Goal: Task Accomplishment & Management: Complete application form

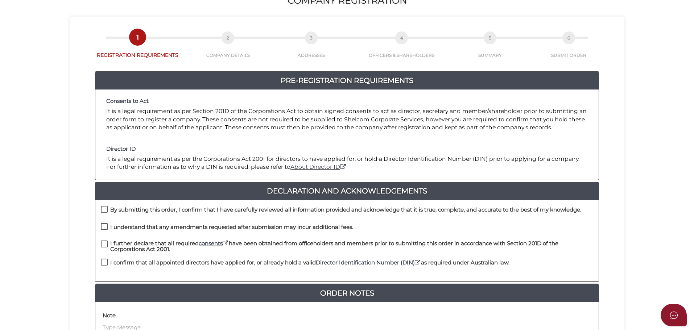
scroll to position [145, 0]
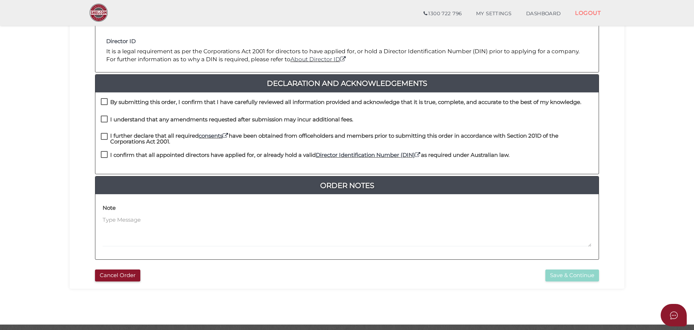
click at [103, 100] on label "By submitting this order, I confirm that I have carefully reviewed all informat…" at bounding box center [341, 103] width 480 height 9
checkbox input "true"
click at [105, 117] on label "I understand that any amendments requested after submission may incur additiona…" at bounding box center [227, 121] width 252 height 9
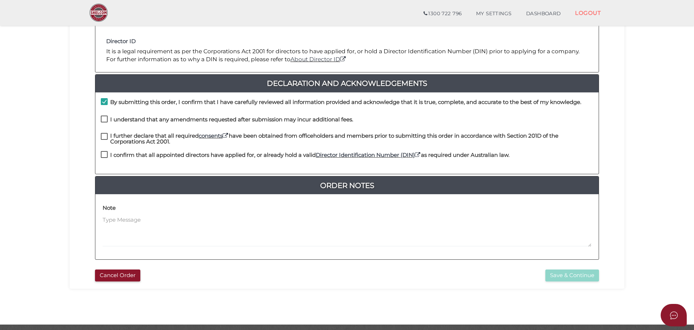
checkbox input "true"
click at [104, 136] on label "I further declare that all required consents have been obtained from officehold…" at bounding box center [347, 137] width 492 height 9
checkbox input "true"
drag, startPoint x: 104, startPoint y: 154, endPoint x: 185, endPoint y: 244, distance: 120.7
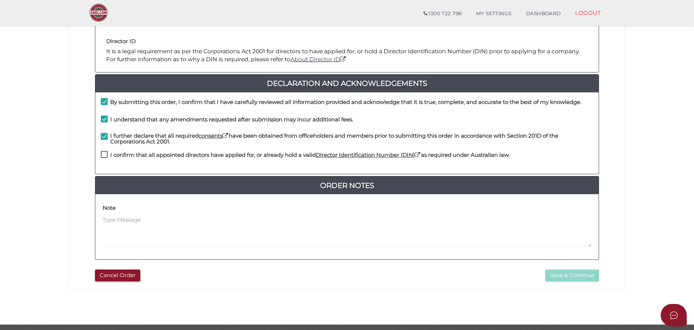
click at [106, 156] on label "I confirm that all appointed directors have applied for, or already hold a vali…" at bounding box center [305, 156] width 409 height 9
click at [104, 154] on label "I confirm that all appointed directors have applied for, or already hold a vali…" at bounding box center [305, 156] width 409 height 9
checkbox input "true"
click at [566, 276] on button "Save & Continue" at bounding box center [572, 276] width 54 height 12
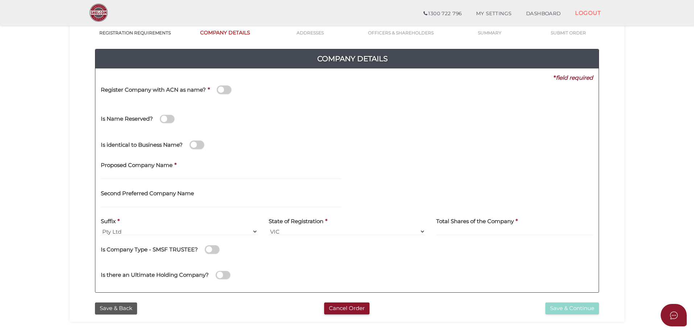
scroll to position [73, 0]
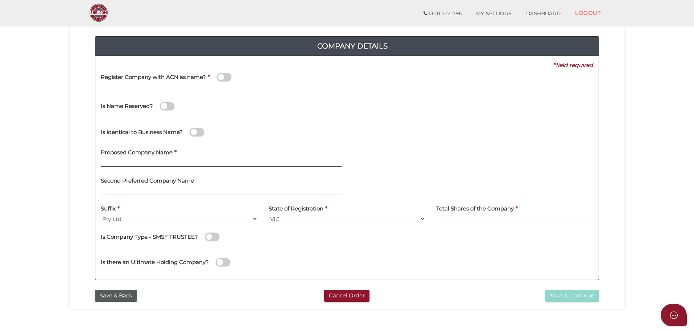
click at [113, 163] on input "text" at bounding box center [221, 163] width 241 height 8
click at [182, 162] on input "SCHEDULING AUTOMATION & INTEGRATION" at bounding box center [221, 163] width 241 height 8
type input "SCHEDULING AUTOMATION AND INTEGRATION"
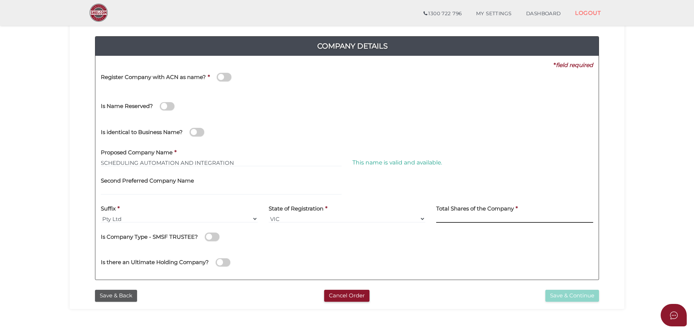
click at [468, 219] on input at bounding box center [514, 219] width 157 height 8
type input "10"
click at [559, 296] on button "Save & Continue" at bounding box center [572, 296] width 54 height 12
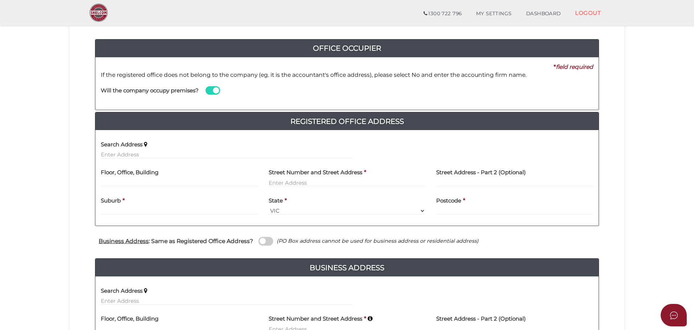
scroll to position [73, 0]
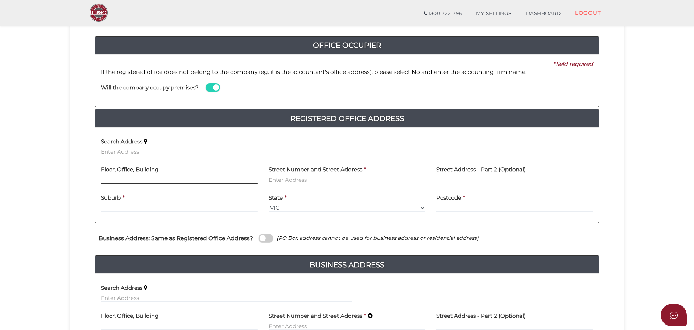
click at [107, 181] on input "text" at bounding box center [179, 180] width 157 height 8
type input "2"
type input "73 ROBINSON STREET"
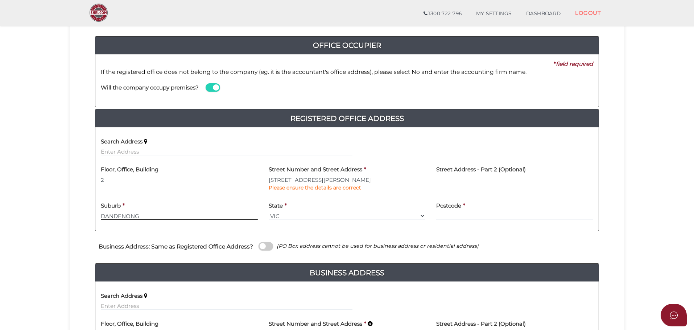
type input "DANDENONG"
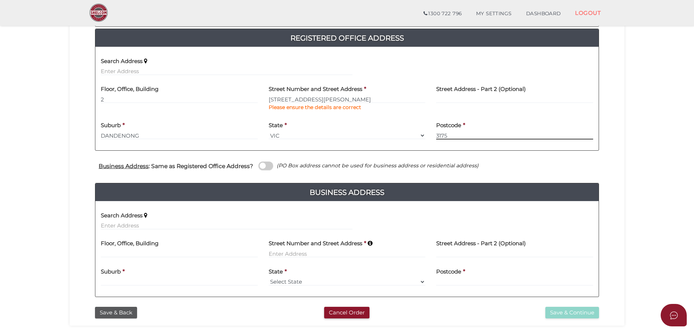
scroll to position [206, 0]
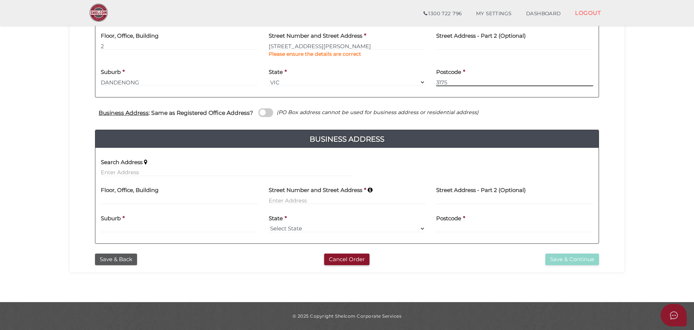
type input "3175"
click at [119, 201] on input at bounding box center [179, 201] width 157 height 8
click at [120, 200] on input at bounding box center [179, 201] width 157 height 8
type input "2"
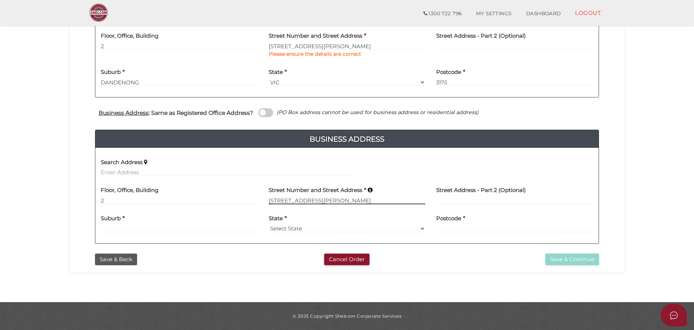
type input "73 ROBINSON STREETQ"
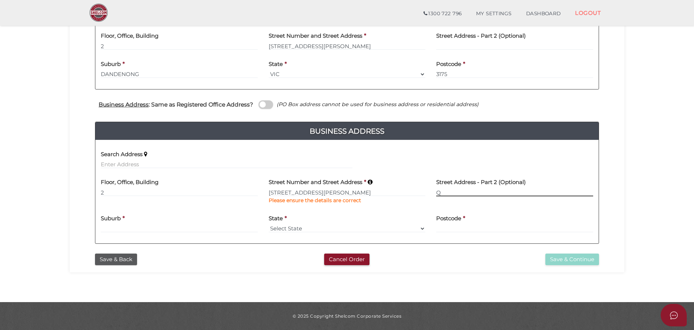
type input "Q"
type input "DANDENONG"
click at [447, 188] on label "Street Address - Part 2 (Optional)" at bounding box center [481, 181] width 90 height 15
click at [443, 195] on input "Q" at bounding box center [514, 193] width 157 height 8
click at [310, 228] on select "Select State [GEOGRAPHIC_DATA] ACT [GEOGRAPHIC_DATA] NT [GEOGRAPHIC_DATA] TAS […" at bounding box center [347, 229] width 157 height 8
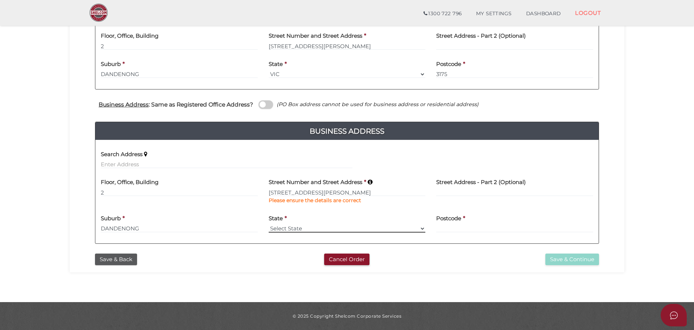
select select "VIC"
click at [269, 225] on select "Select State [GEOGRAPHIC_DATA] ACT [GEOGRAPHIC_DATA] NT [GEOGRAPHIC_DATA] TAS […" at bounding box center [347, 229] width 157 height 8
click at [441, 227] on input at bounding box center [514, 229] width 157 height 8
type input "3175"
click at [560, 259] on button "Save & Continue" at bounding box center [572, 260] width 54 height 12
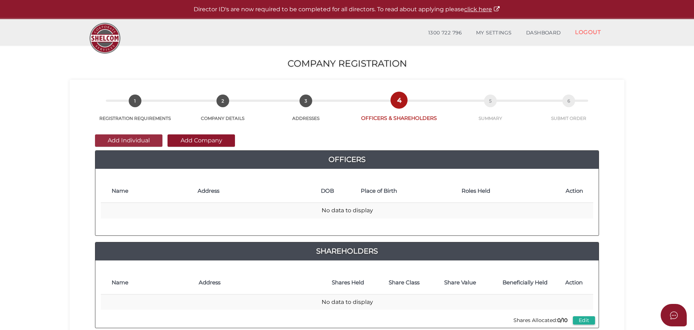
click at [127, 140] on button "Add Individual" at bounding box center [128, 141] width 67 height 12
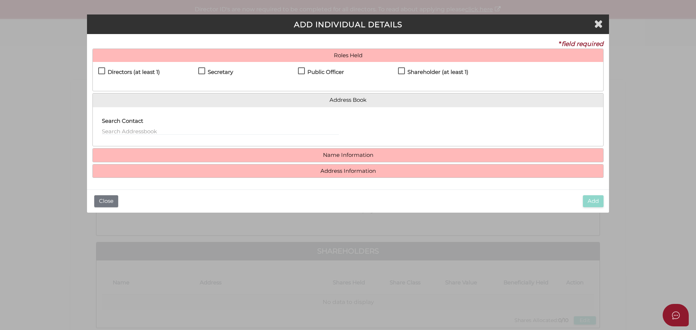
click at [103, 69] on label "Directors (at least 1)" at bounding box center [129, 73] width 62 height 9
checkbox input "true"
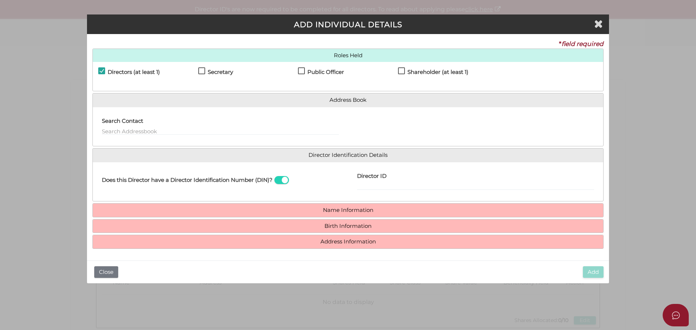
click at [203, 71] on label "Secretary" at bounding box center [215, 73] width 35 height 9
checkbox input "true"
click at [303, 71] on label "Public Officer" at bounding box center [321, 73] width 46 height 9
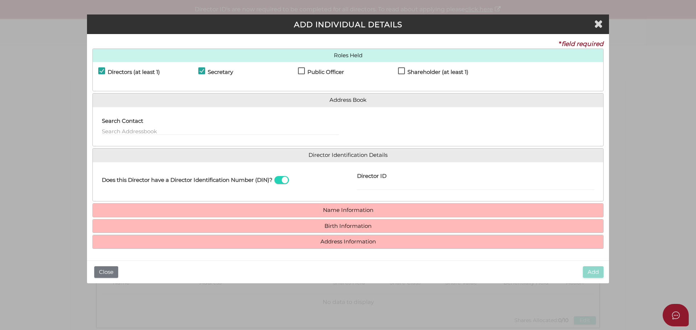
checkbox input "true"
click at [359, 186] on input "Director ID" at bounding box center [475, 186] width 237 height 8
type input "036288091158468"
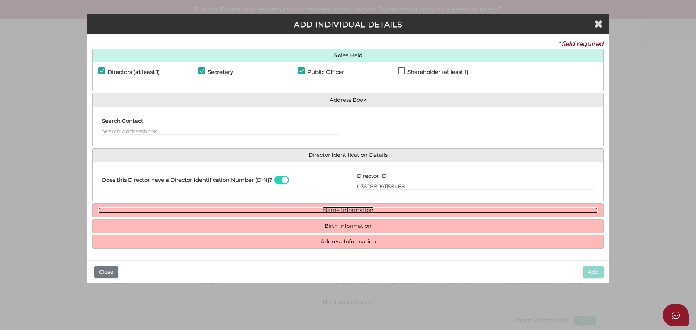
click at [356, 210] on link "Name Information" at bounding box center [348, 210] width 500 height 6
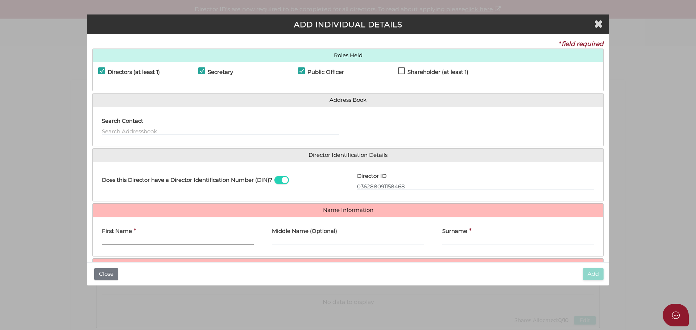
click at [115, 239] on input "First Name" at bounding box center [178, 241] width 152 height 8
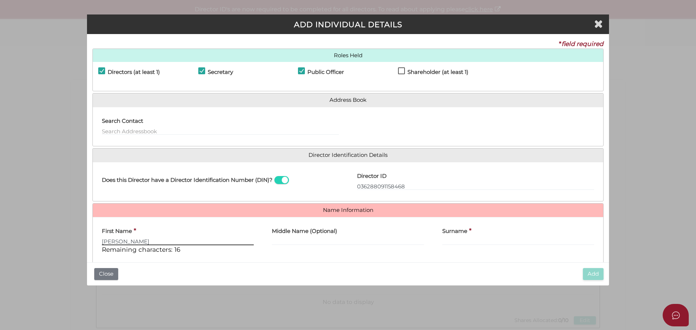
type input "ALEX"
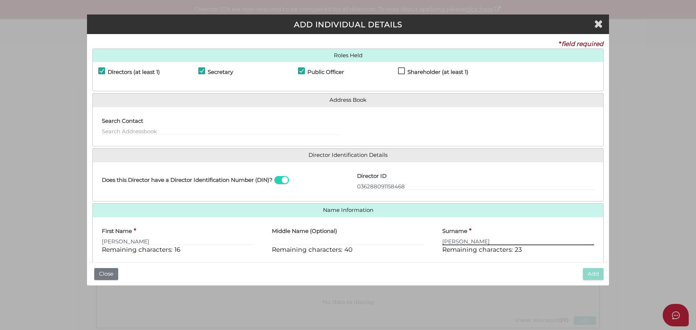
scroll to position [46, 0]
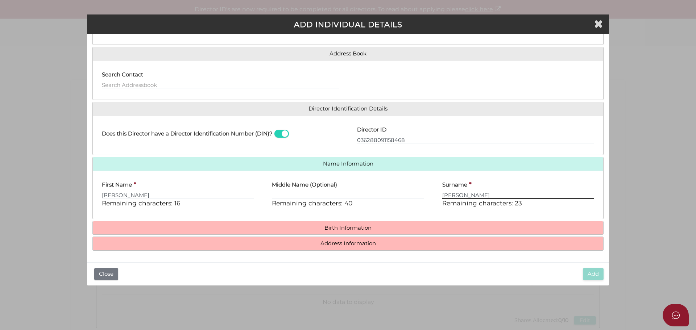
type input "TROTTER"
click at [330, 224] on h4 "Birth Information" at bounding box center [348, 228] width 511 height 13
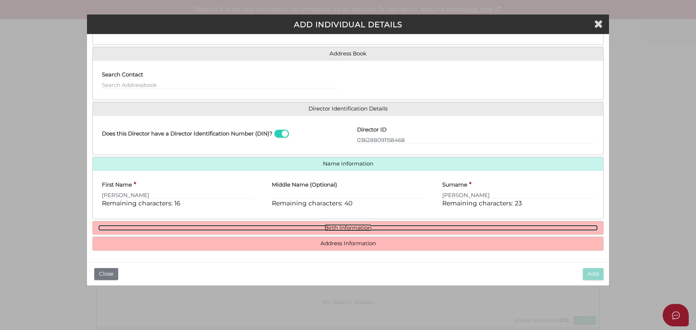
click at [330, 225] on link "Birth Information" at bounding box center [348, 228] width 500 height 6
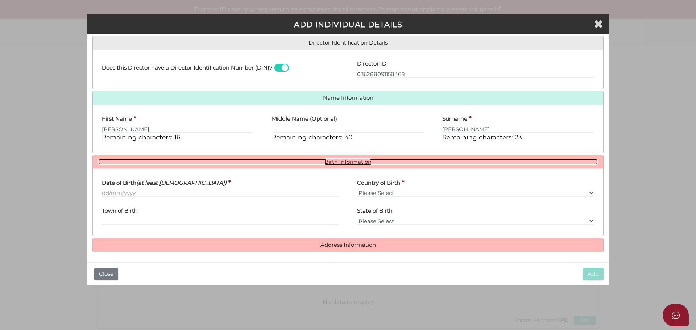
scroll to position [114, 0]
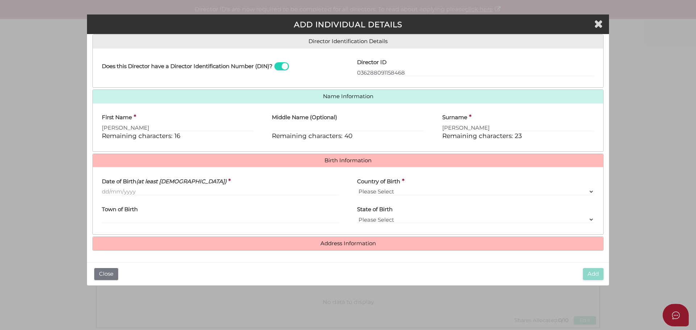
click at [354, 247] on h4 "Address Information" at bounding box center [348, 243] width 511 height 13
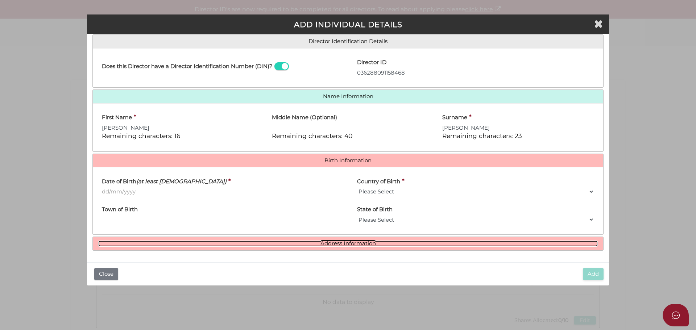
click at [348, 241] on link "Address Information" at bounding box center [348, 244] width 500 height 6
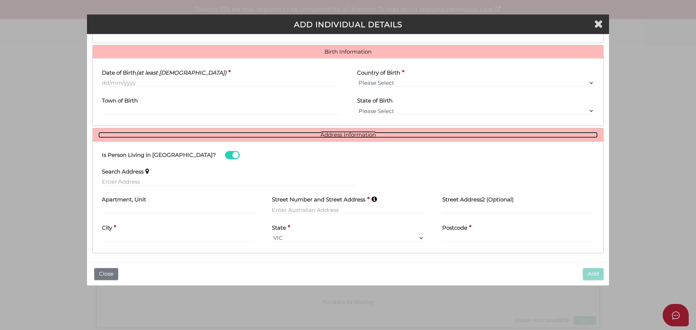
scroll to position [150, 0]
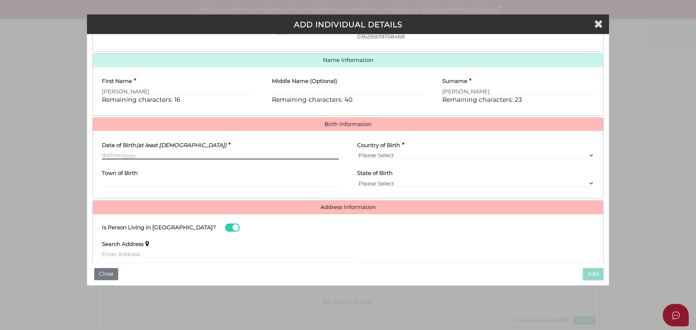
click at [105, 154] on input "Date of Birth (at least 18 years old)" at bounding box center [220, 156] width 237 height 8
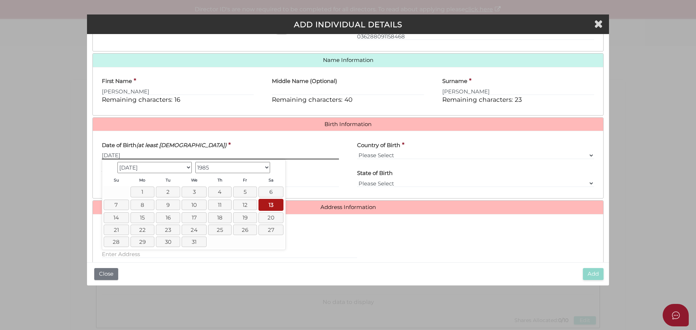
type input "[DATE]"
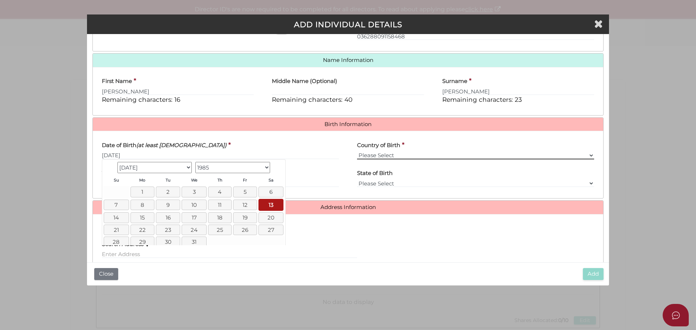
click at [365, 155] on select "Please Select v Australia Afghanistan Albania Algeria American Samoa Andorra An…" at bounding box center [475, 156] width 237 height 8
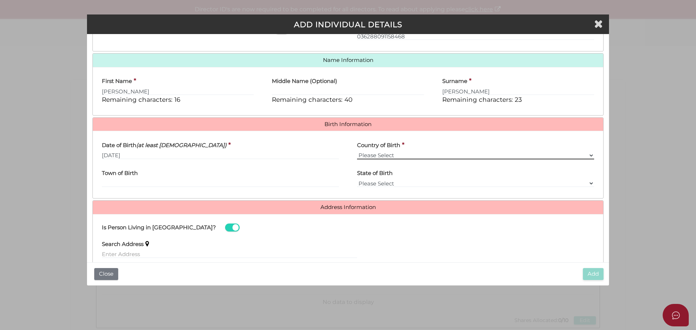
select select "[GEOGRAPHIC_DATA]"
click at [357, 152] on select "Please Select v Australia Afghanistan Albania Algeria American Samoa Andorra An…" at bounding box center [475, 156] width 237 height 8
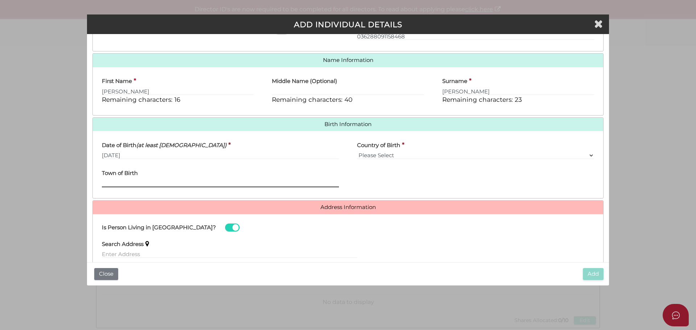
click at [113, 182] on input "Town of Birth" at bounding box center [220, 183] width 237 height 8
type input "t"
type input "TRAIL"
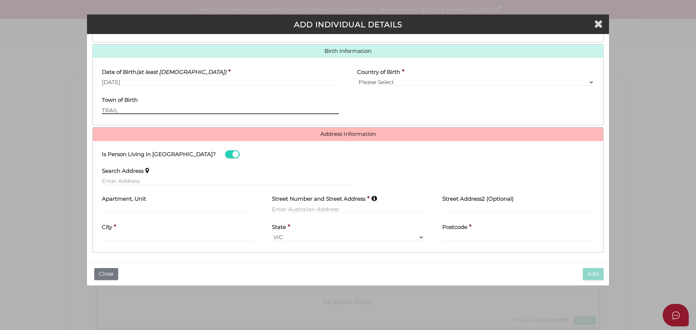
scroll to position [225, 0]
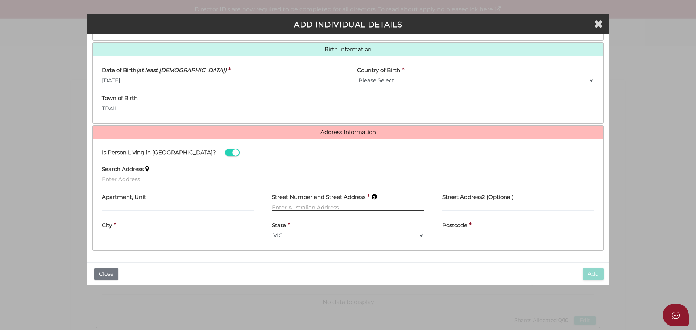
drag, startPoint x: 276, startPoint y: 206, endPoint x: 368, endPoint y: 212, distance: 92.6
click at [276, 206] on input "text" at bounding box center [348, 207] width 152 height 8
type input "8 MIMI COURT"
type input "Q"
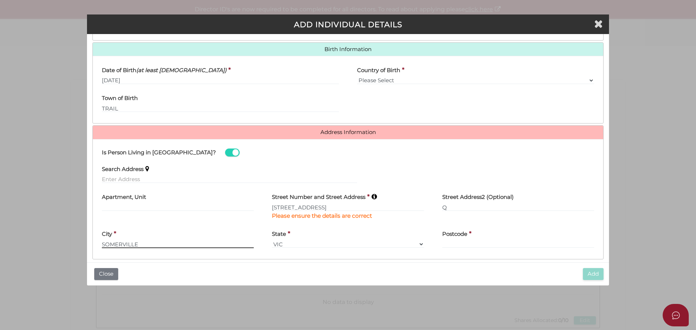
type input "SOMERVILLE"
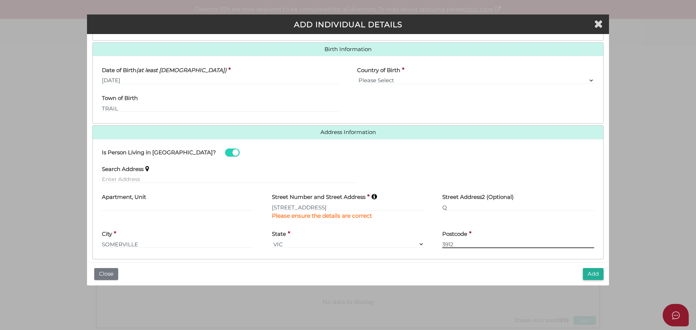
type input "3912"
click at [447, 206] on input "Q" at bounding box center [518, 207] width 152 height 8
click at [455, 246] on input "3912" at bounding box center [518, 244] width 152 height 8
drag, startPoint x: 455, startPoint y: 244, endPoint x: 413, endPoint y: 244, distance: 42.1
click at [413, 244] on div "City * SOMERVILLE State * VIC ACT NSW NT QLD TAS WA SA Postcode * 3912" at bounding box center [348, 240] width 511 height 28
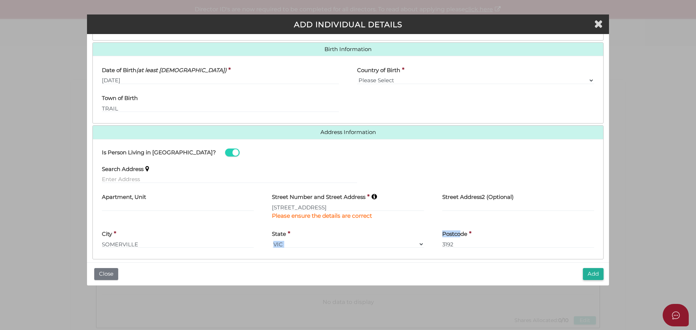
drag, startPoint x: 459, startPoint y: 240, endPoint x: 403, endPoint y: 246, distance: 56.8
click at [394, 245] on div "City * SOMERVILLE State * VIC ACT NSW NT QLD TAS WA SA Postcode * 3192" at bounding box center [348, 240] width 511 height 28
drag, startPoint x: 454, startPoint y: 245, endPoint x: 418, endPoint y: 247, distance: 36.0
click at [415, 247] on div "City * SOMERVILLE State * VIC ACT NSW NT QLD TAS WA SA Postcode * 3192" at bounding box center [348, 240] width 511 height 28
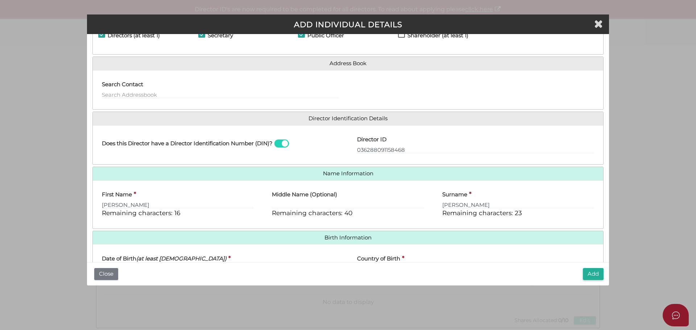
scroll to position [0, 0]
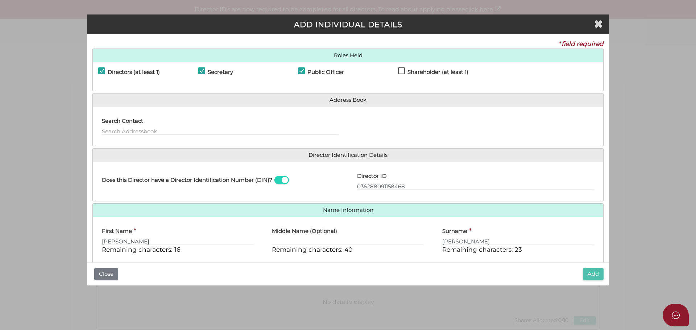
type input "3912"
click at [588, 273] on button "Add" at bounding box center [593, 274] width 21 height 12
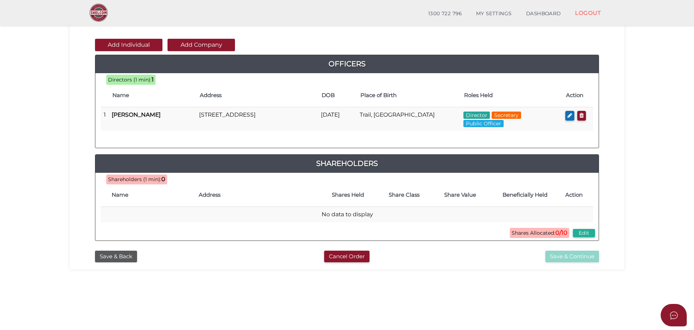
scroll to position [73, 0]
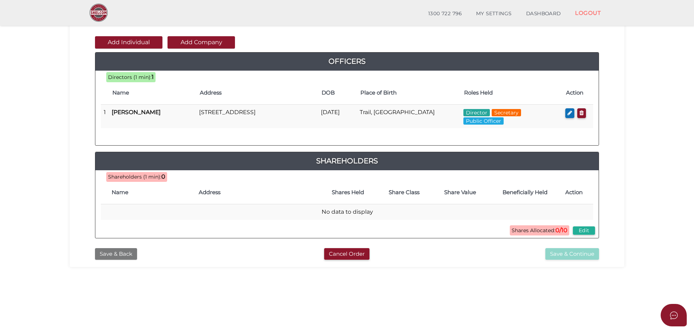
click at [116, 253] on button "Save & Back" at bounding box center [116, 254] width 42 height 12
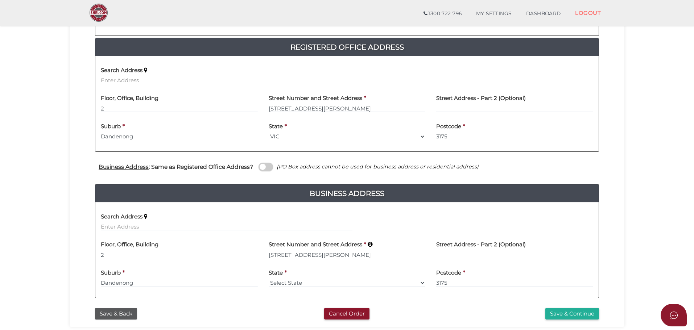
scroll to position [181, 0]
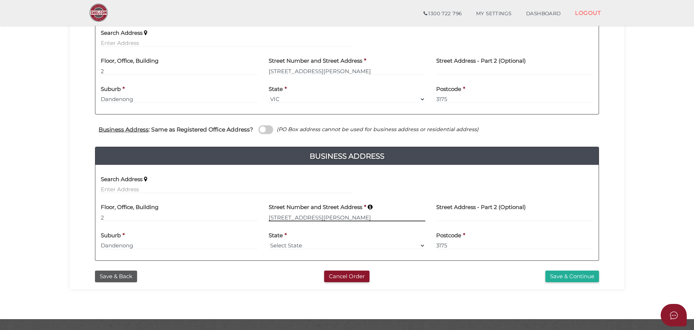
drag, startPoint x: 333, startPoint y: 217, endPoint x: 230, endPoint y: 216, distance: 103.0
click at [230, 216] on div "Floor, Office, Building 2 [GEOGRAPHIC_DATA] Address * [STREET_ADDRESS][PERSON_N…" at bounding box center [346, 213] width 503 height 28
type input "[STREET_ADDRESS]"
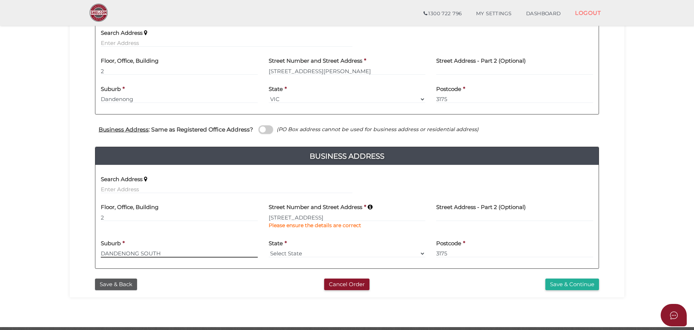
type input "DANDENONG SOUTH"
select select "VIC"
click at [556, 287] on button "Save & Continue" at bounding box center [572, 285] width 54 height 12
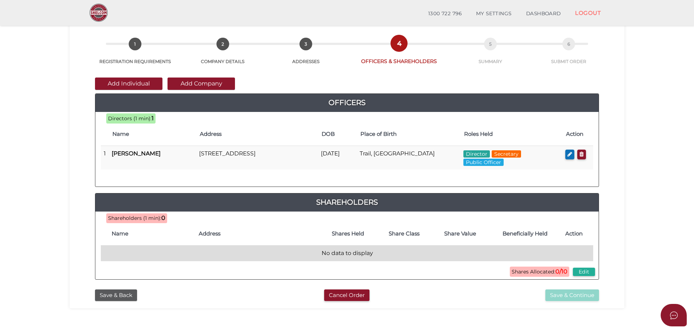
scroll to position [73, 0]
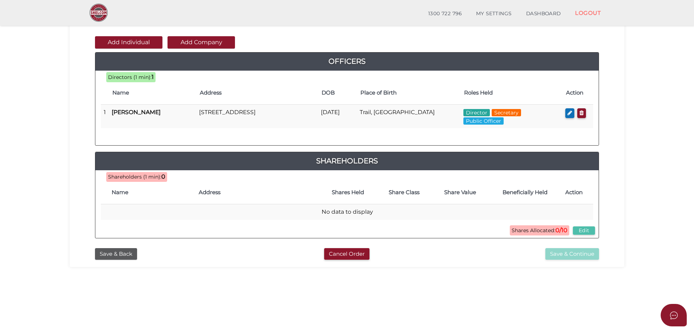
click at [588, 231] on button "Edit" at bounding box center [584, 231] width 22 height 8
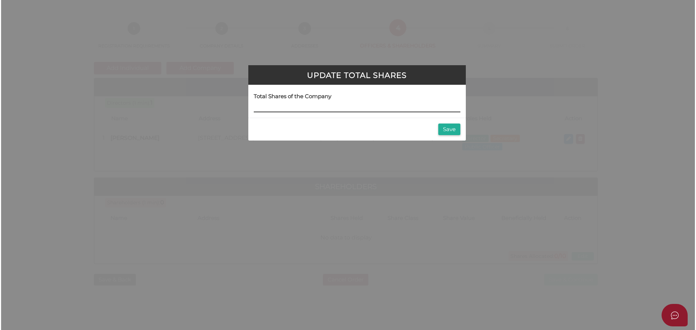
scroll to position [0, 0]
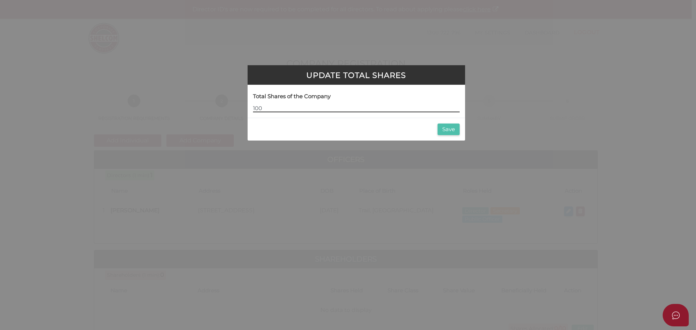
type input "100"
click at [452, 128] on button "Save" at bounding box center [449, 130] width 22 height 12
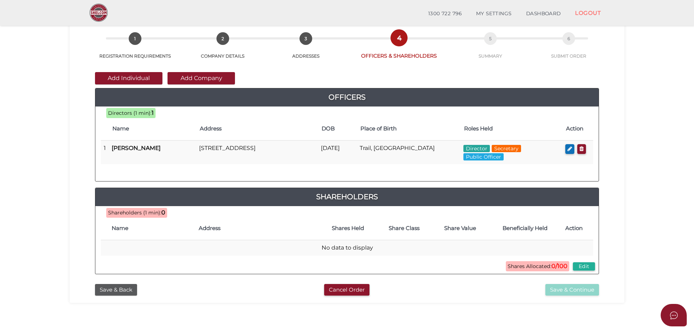
scroll to position [36, 0]
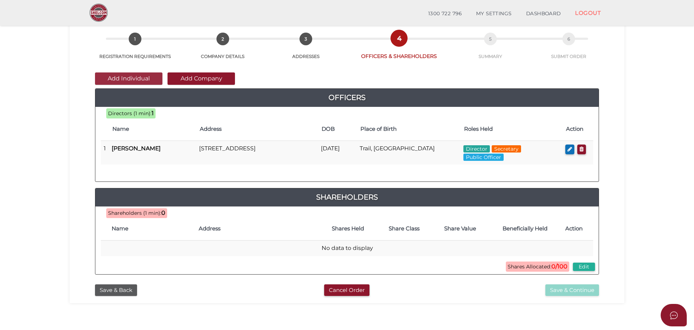
click at [120, 79] on button "Add Individual" at bounding box center [128, 79] width 67 height 12
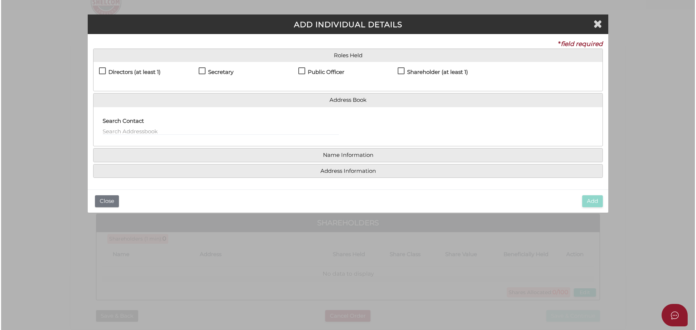
scroll to position [0, 0]
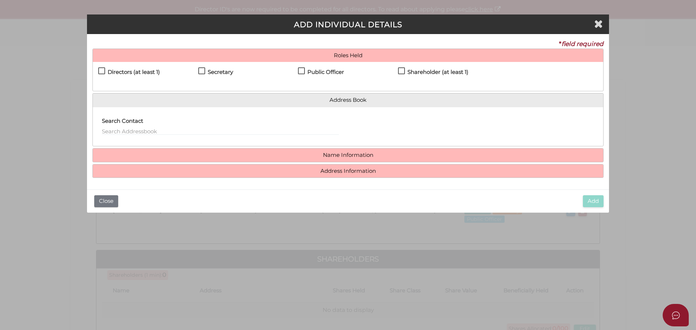
click at [401, 71] on label "Shareholder (at least 1)" at bounding box center [433, 73] width 70 height 9
checkbox input "true"
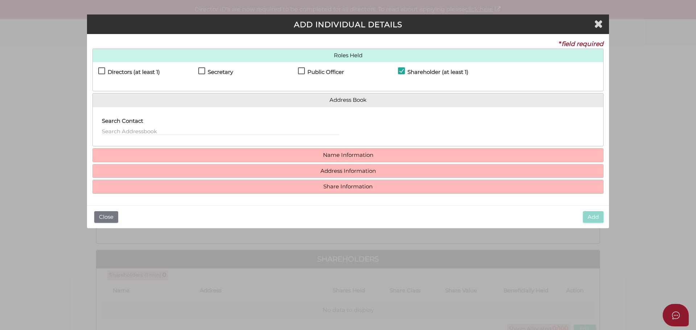
click at [332, 150] on h4 "Name Information" at bounding box center [348, 155] width 511 height 13
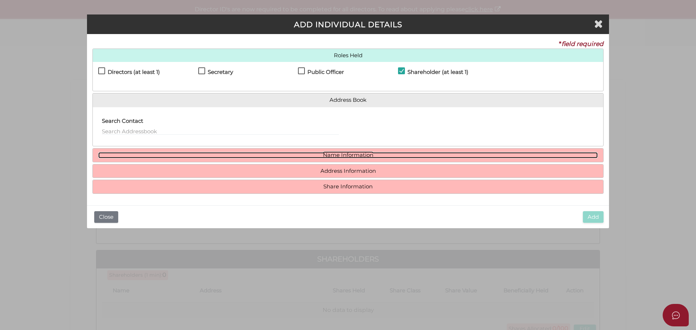
click at [329, 155] on link "Name Information" at bounding box center [348, 155] width 500 height 6
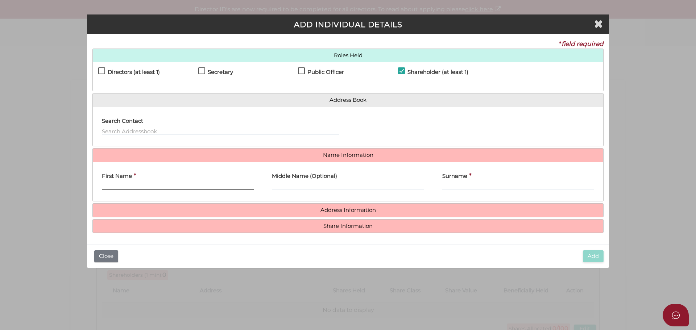
click at [104, 186] on input "First Name" at bounding box center [178, 186] width 152 height 8
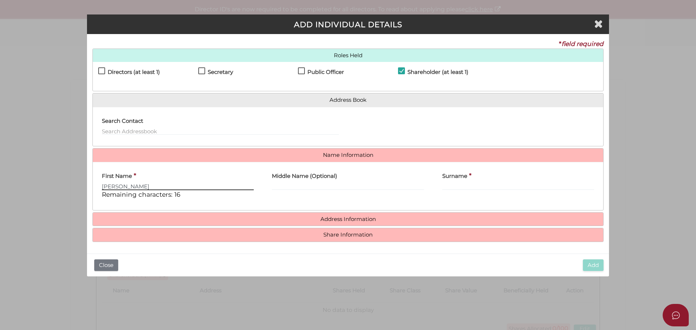
type input "ALEX"
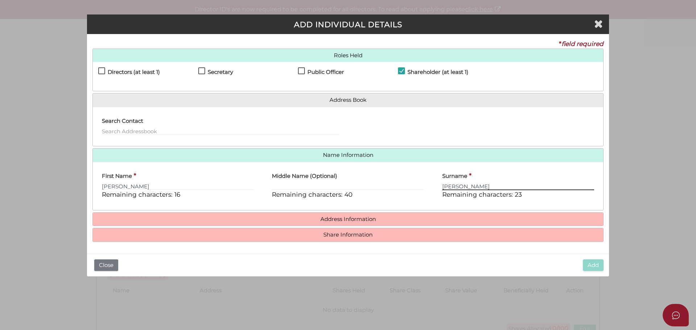
type input "TROTTER"
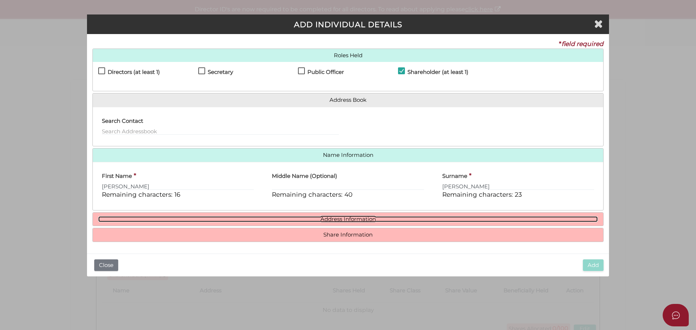
click at [341, 219] on link "Address Information" at bounding box center [348, 219] width 500 height 6
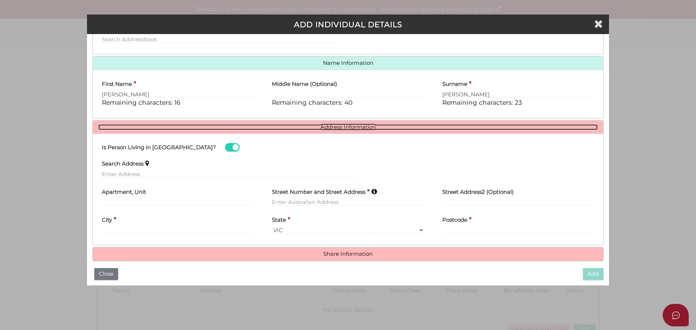
scroll to position [103, 0]
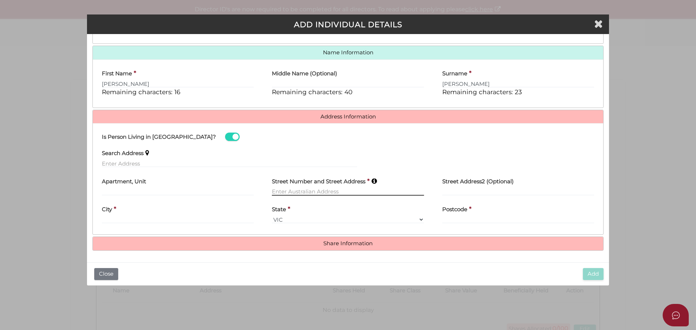
click at [277, 191] on input "text" at bounding box center [348, 192] width 152 height 8
click at [278, 193] on input "text" at bounding box center [348, 192] width 152 height 8
type input "8 MIMI COURT"
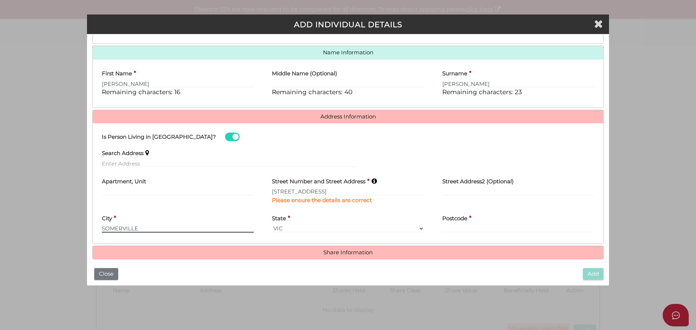
type input "SOMERVILLE"
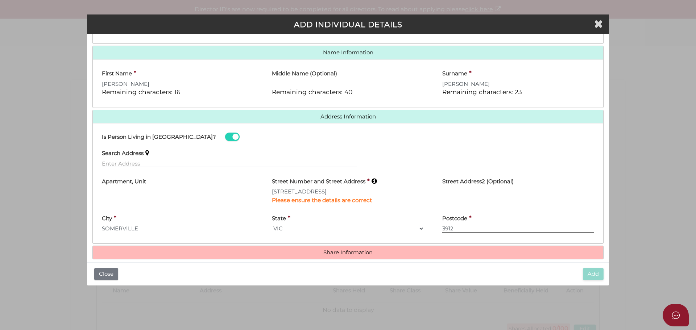
type input "3912"
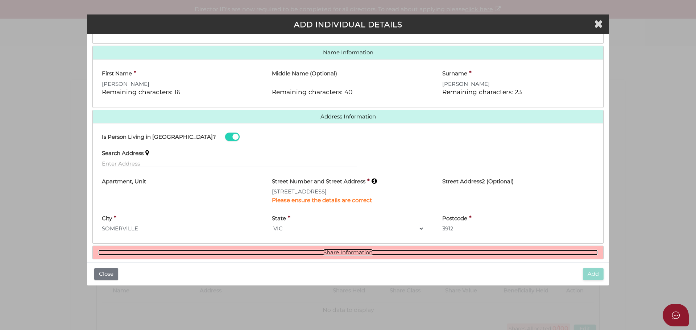
click at [339, 250] on link "Share Information" at bounding box center [348, 253] width 500 height 6
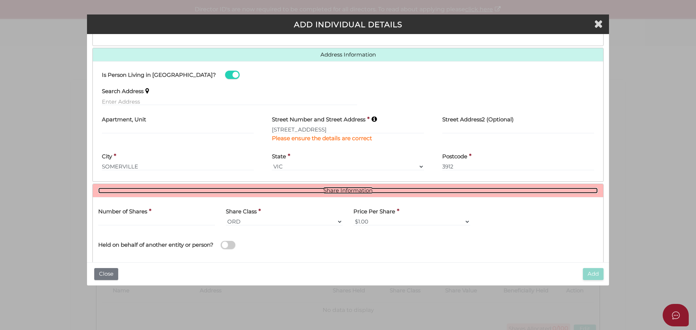
scroll to position [200, 0]
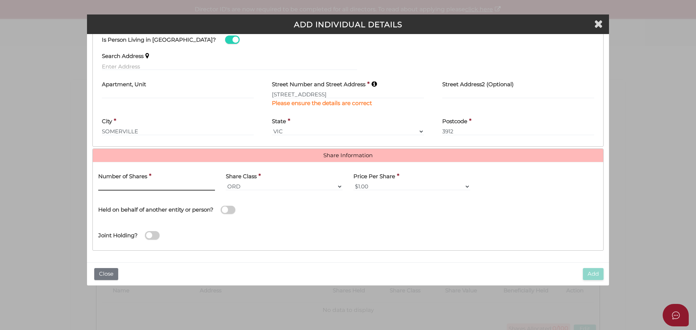
click at [104, 186] on input "text" at bounding box center [156, 187] width 117 height 8
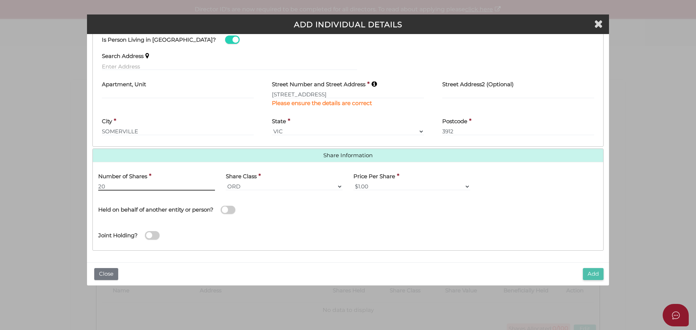
type input "20"
click at [591, 273] on button "Add" at bounding box center [593, 274] width 21 height 12
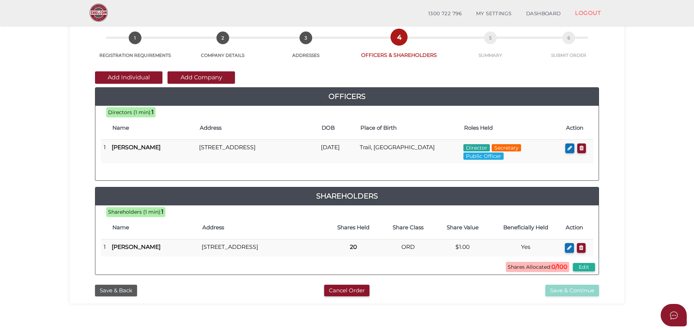
scroll to position [73, 0]
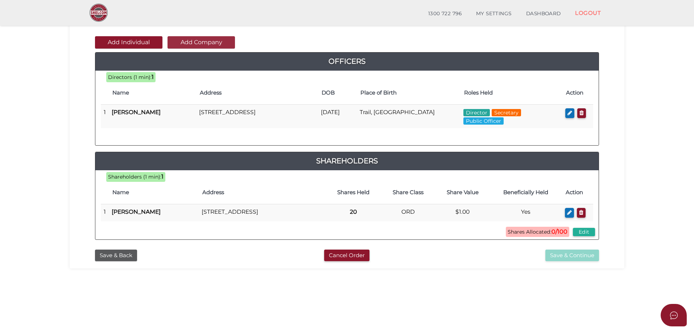
click at [183, 43] on button "Add Company" at bounding box center [201, 42] width 67 height 12
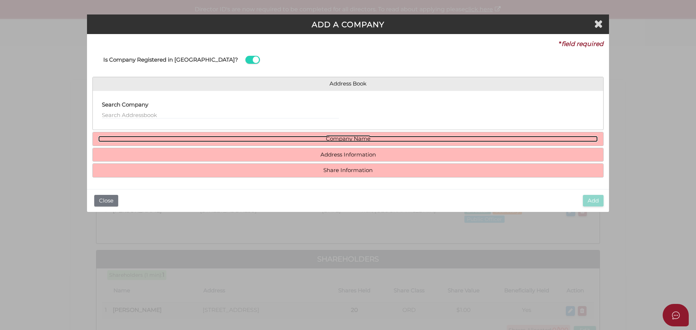
click at [335, 138] on link "Company Name" at bounding box center [348, 139] width 500 height 6
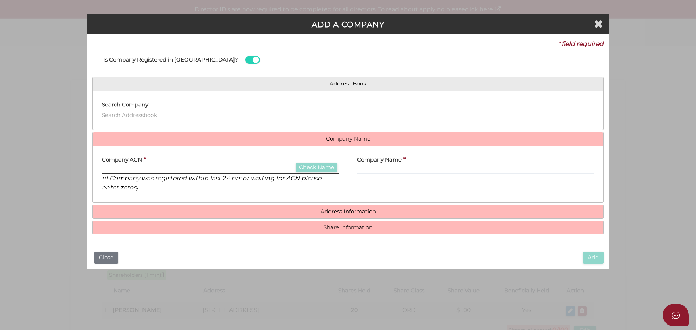
click at [108, 170] on input "text" at bounding box center [220, 170] width 237 height 8
click at [111, 170] on input "text" at bounding box center [220, 170] width 237 height 8
click at [109, 167] on input "text" at bounding box center [220, 170] width 237 height 8
type input "635051035"
click at [315, 164] on button "Check Name" at bounding box center [317, 168] width 42 height 10
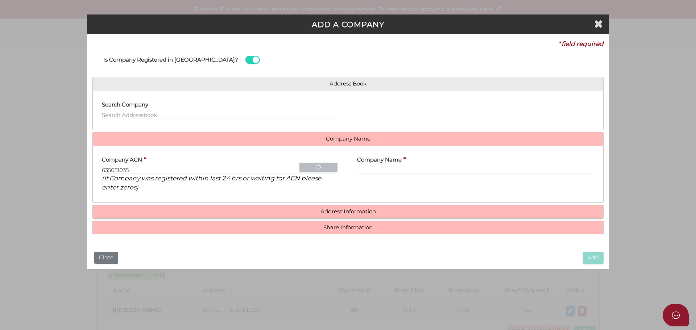
type input "RM CAPITAL HOLDINGS PTY LTD"
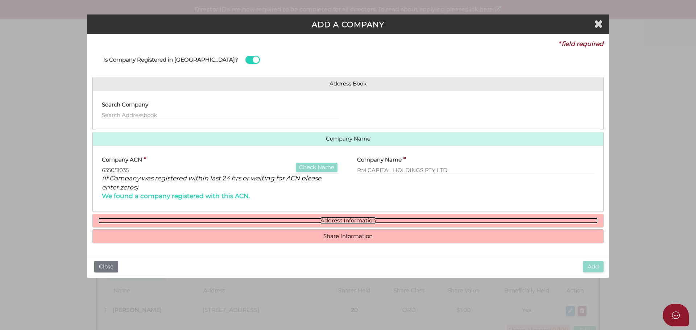
click at [333, 218] on link "Address Information" at bounding box center [348, 221] width 500 height 6
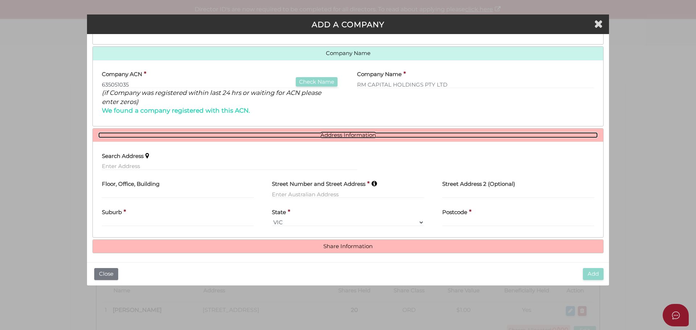
scroll to position [88, 0]
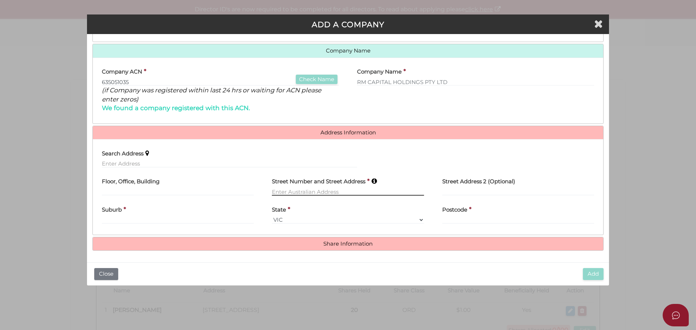
drag, startPoint x: 280, startPoint y: 189, endPoint x: 288, endPoint y: 192, distance: 9.1
click at [280, 189] on input "text" at bounding box center [348, 192] width 152 height 8
drag, startPoint x: 277, startPoint y: 189, endPoint x: 290, endPoint y: 194, distance: 14.2
click at [277, 189] on input "text" at bounding box center [348, 192] width 152 height 8
type input "[STREET_ADDRESS][PERSON_NAME]"
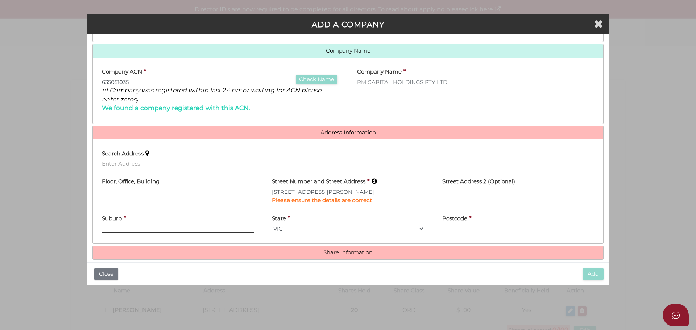
drag, startPoint x: 109, startPoint y: 229, endPoint x: 139, endPoint y: 230, distance: 29.4
click at [109, 229] on input "text" at bounding box center [178, 229] width 152 height 8
type input "BRAESIDE"
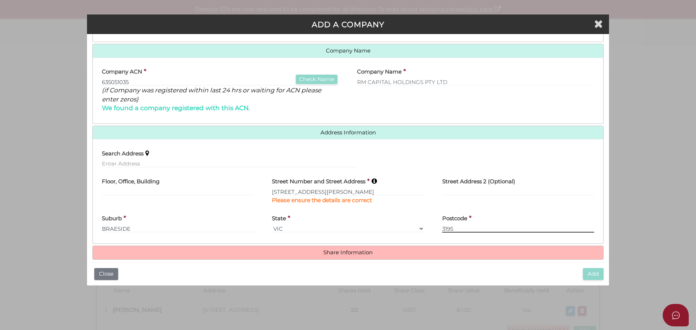
type input "3195"
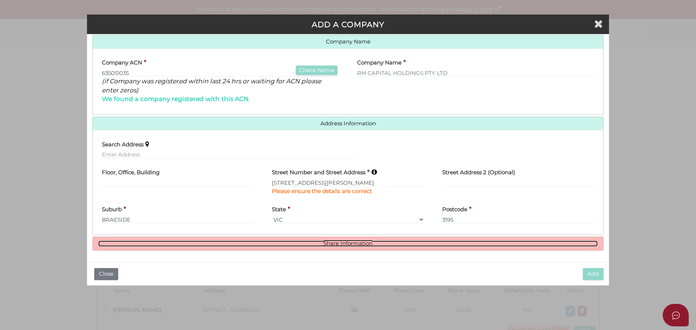
click at [334, 241] on link "Share Information" at bounding box center [348, 244] width 500 height 6
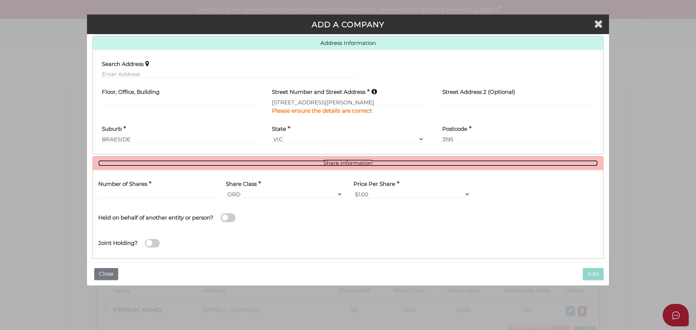
scroll to position [186, 0]
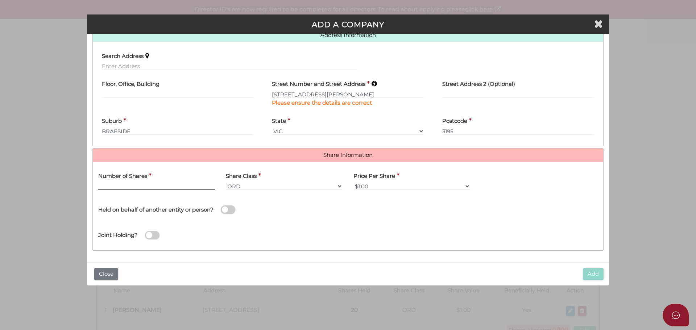
click at [100, 186] on input "text" at bounding box center [156, 186] width 117 height 8
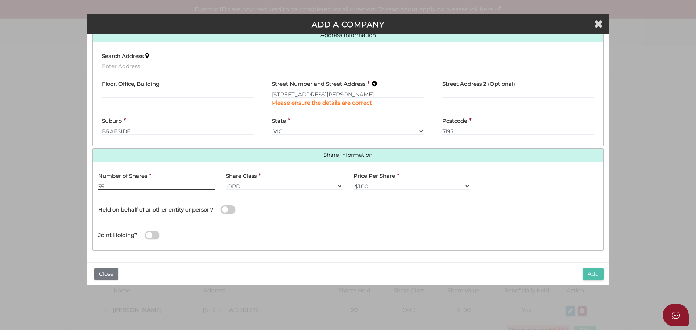
type input "35"
click at [592, 272] on button "Add" at bounding box center [593, 274] width 21 height 12
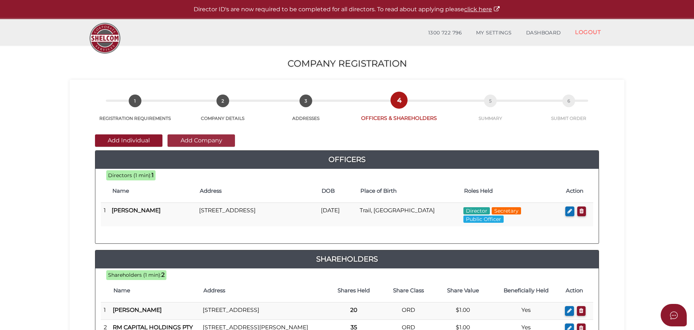
click at [183, 138] on button "Add Company" at bounding box center [201, 141] width 67 height 12
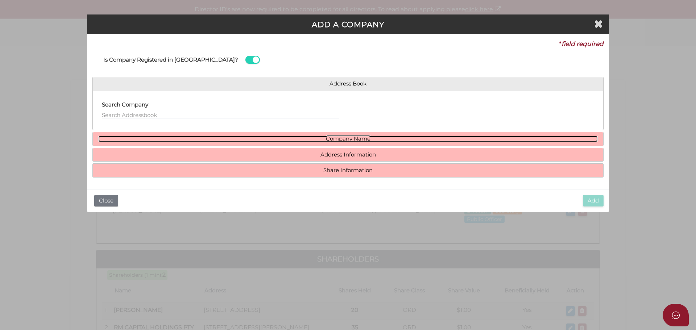
click at [333, 139] on link "Company Name" at bounding box center [348, 139] width 500 height 6
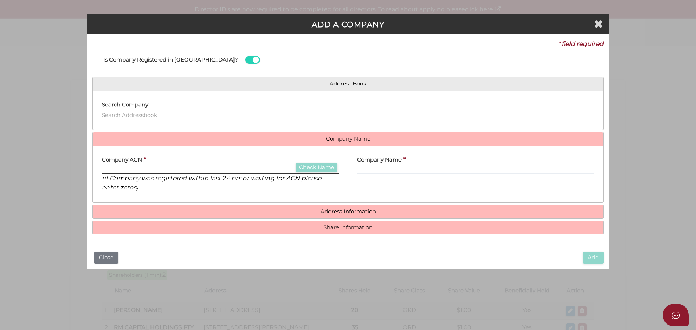
click at [107, 167] on input "text" at bounding box center [220, 170] width 237 height 8
drag, startPoint x: 107, startPoint y: 169, endPoint x: 132, endPoint y: 174, distance: 24.7
click at [107, 169] on input "text" at bounding box center [220, 170] width 237 height 8
drag, startPoint x: 108, startPoint y: 171, endPoint x: 139, endPoint y: 174, distance: 30.6
click at [108, 171] on input "text" at bounding box center [220, 170] width 237 height 8
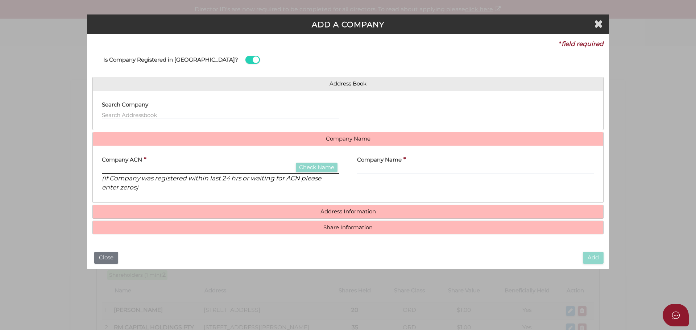
click at [111, 169] on input "text" at bounding box center [220, 170] width 237 height 8
type input "635052596"
click at [309, 166] on button "Check Name" at bounding box center [317, 168] width 42 height 10
type input "SE CAPITAL HOLDINGS PTY LTD"
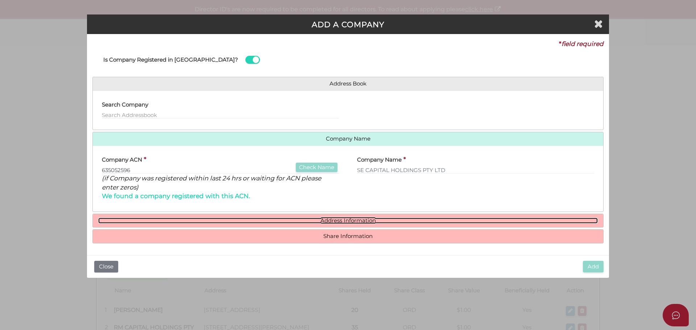
click at [342, 219] on link "Address Information" at bounding box center [348, 221] width 500 height 6
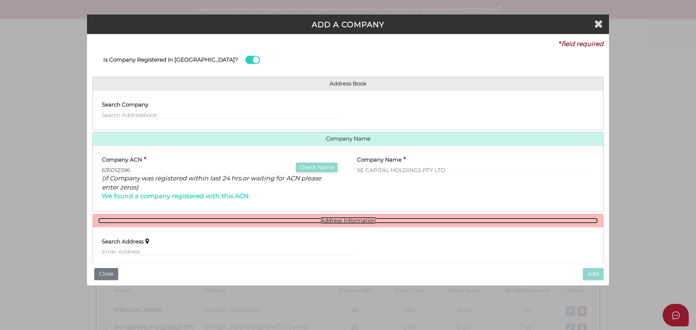
scroll to position [88, 0]
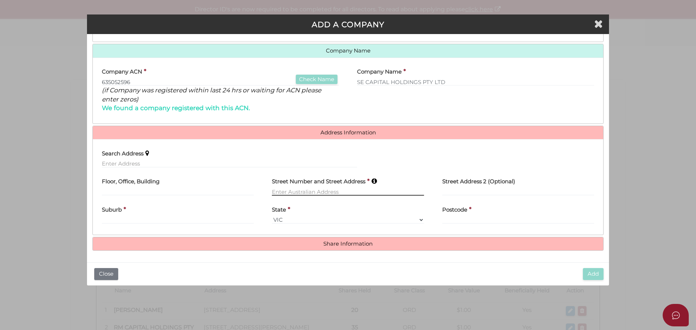
click at [281, 190] on input "text" at bounding box center [348, 192] width 152 height 8
click at [283, 191] on input "text" at bounding box center [348, 192] width 152 height 8
type input "42-44 MALCOLM ROAD"
click at [112, 221] on div "Suburb *" at bounding box center [178, 212] width 152 height 23
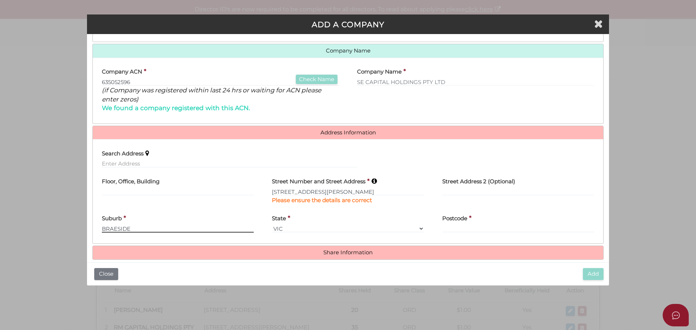
type input "BRAESIDE"
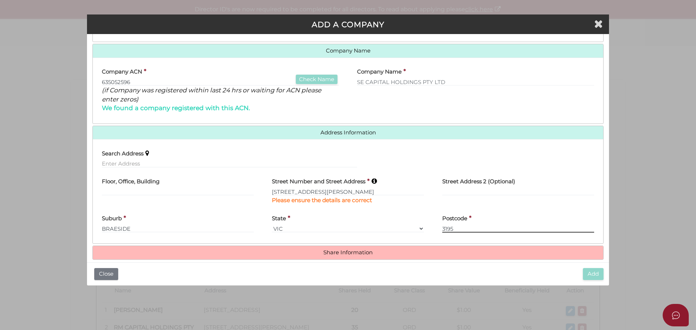
type input "3195"
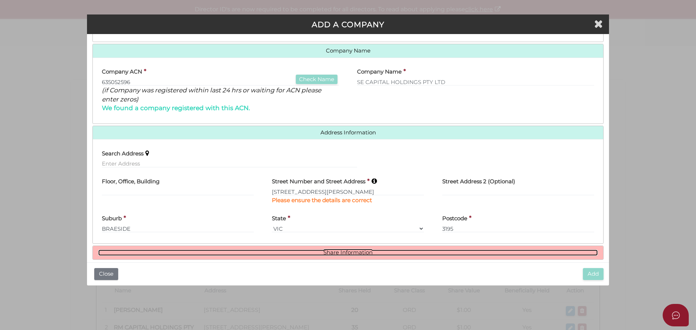
click at [334, 251] on link "Share Information" at bounding box center [348, 253] width 500 height 6
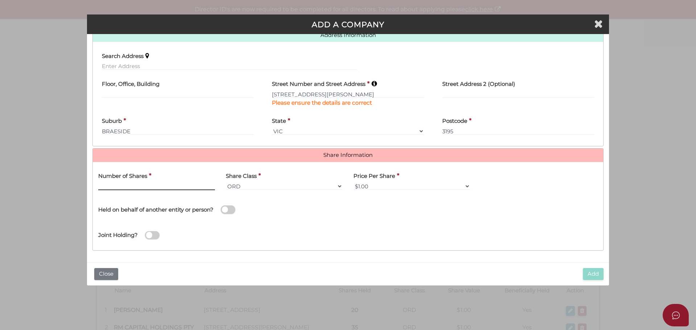
click at [101, 186] on input "text" at bounding box center [156, 186] width 117 height 8
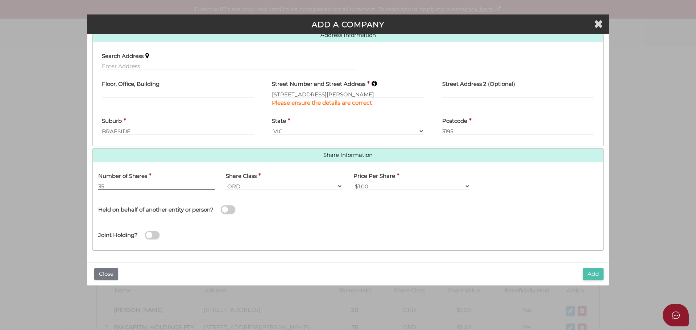
type input "35"
click at [592, 272] on button "Add" at bounding box center [593, 274] width 21 height 12
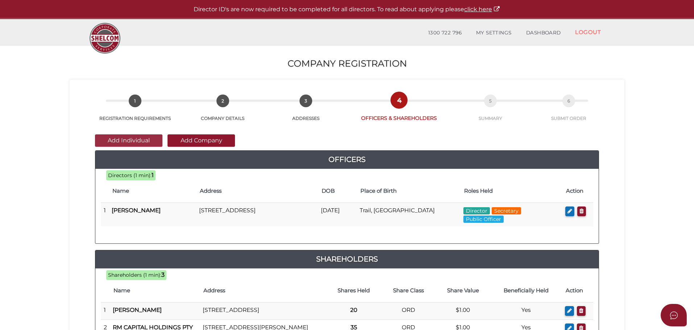
click at [125, 139] on button "Add Individual" at bounding box center [128, 141] width 67 height 12
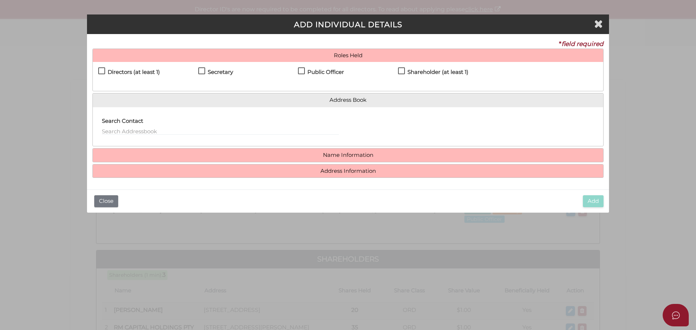
click at [404, 71] on label "Shareholder (at least 1)" at bounding box center [433, 73] width 70 height 9
checkbox input "true"
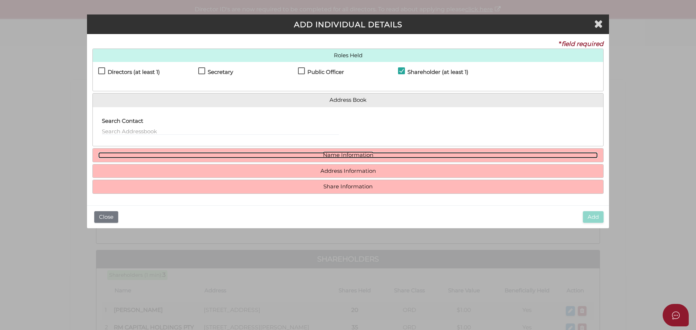
click at [335, 153] on link "Name Information" at bounding box center [348, 155] width 500 height 6
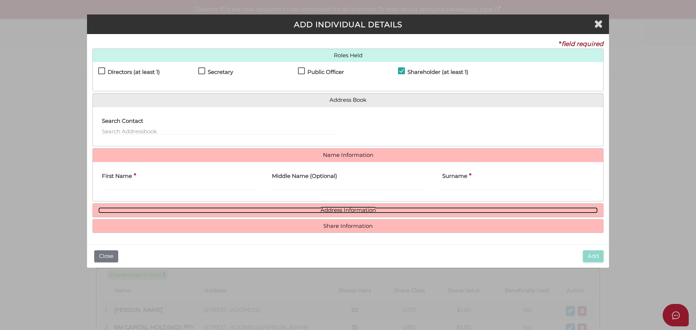
click at [334, 208] on link "Address Information" at bounding box center [348, 210] width 500 height 6
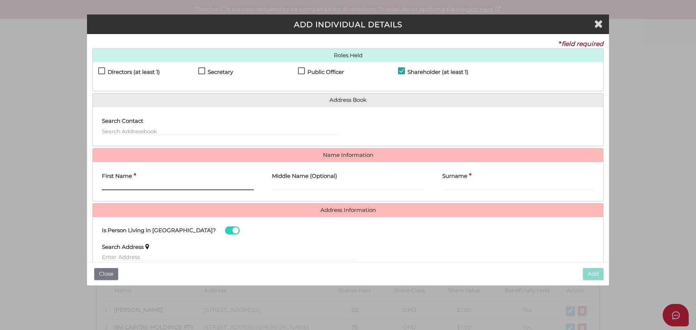
click at [106, 185] on input "First Name" at bounding box center [178, 186] width 152 height 8
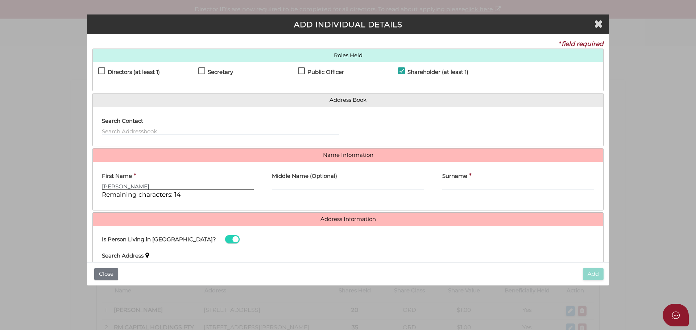
type input "Morgan"
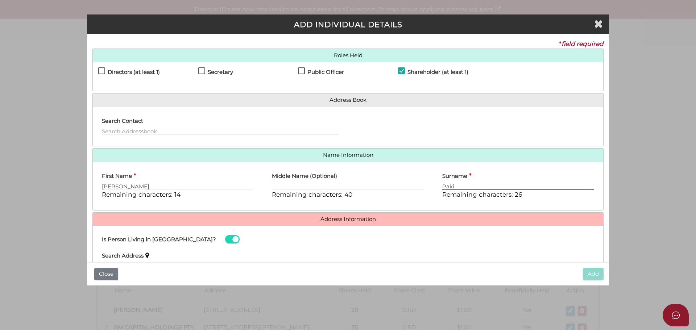
type input "Paki"
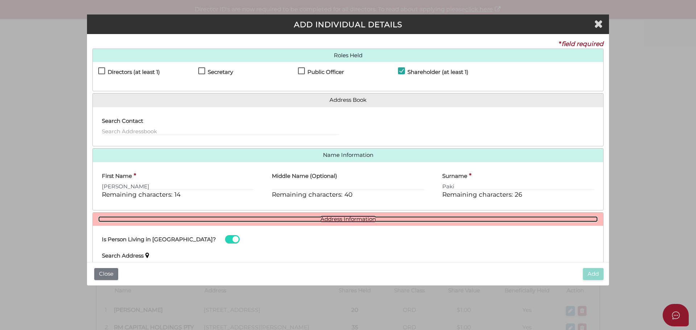
click at [346, 219] on link "Address Information" at bounding box center [348, 219] width 500 height 6
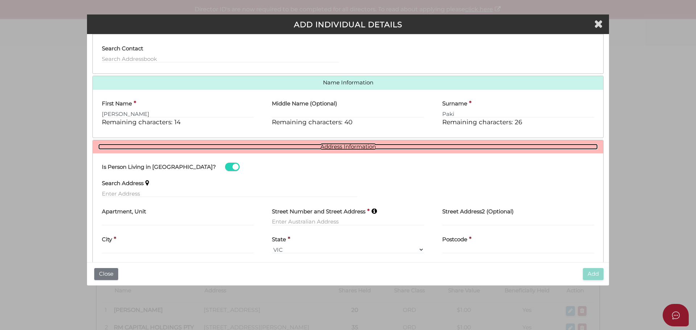
scroll to position [103, 0]
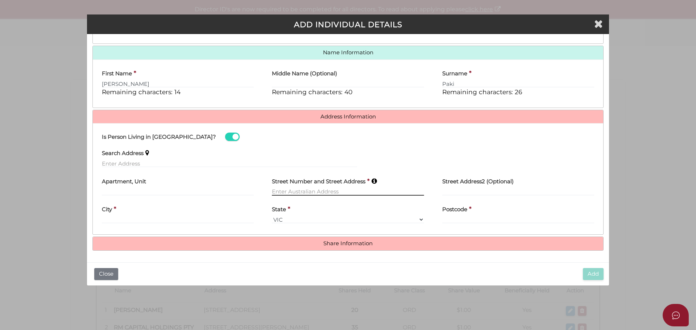
click at [279, 190] on input "text" at bounding box center [348, 192] width 152 height 8
click at [106, 272] on button "Close" at bounding box center [106, 274] width 24 height 12
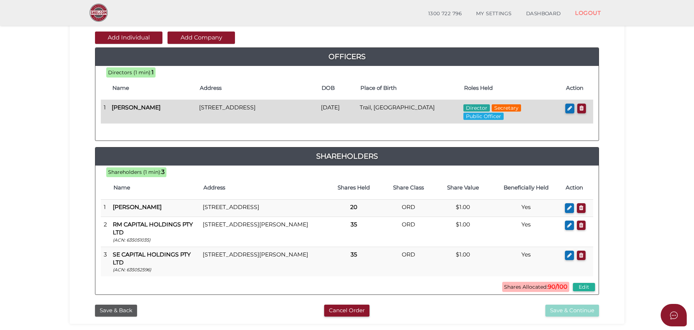
scroll to position [109, 0]
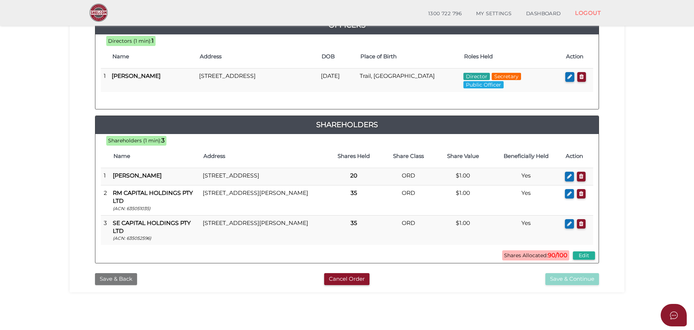
click at [113, 284] on button "Save & Back" at bounding box center [116, 279] width 42 height 12
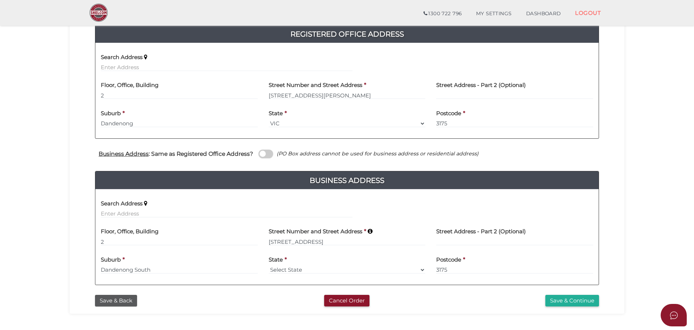
scroll to position [198, 0]
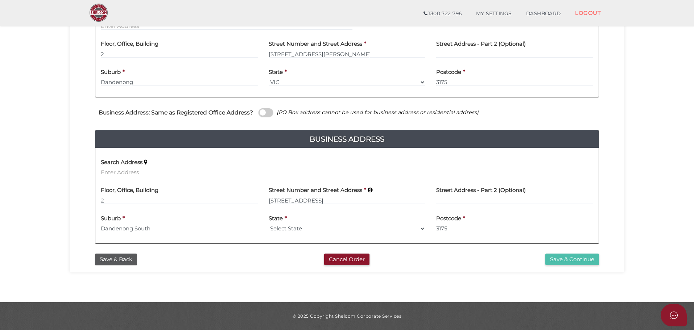
click at [567, 256] on button "Save & Continue" at bounding box center [572, 260] width 54 height 12
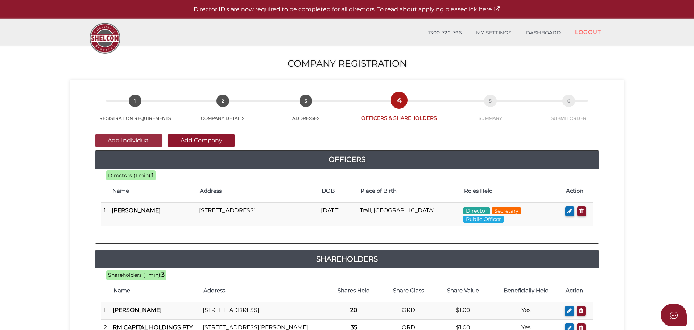
click at [130, 137] on button "Add Individual" at bounding box center [128, 141] width 67 height 12
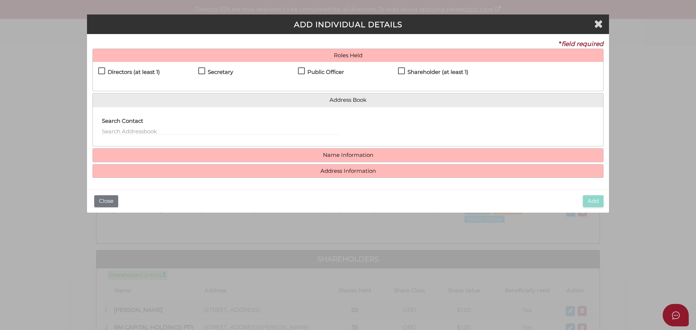
click at [101, 69] on label "Directors (at least 1)" at bounding box center [129, 73] width 62 height 9
checkbox input "true"
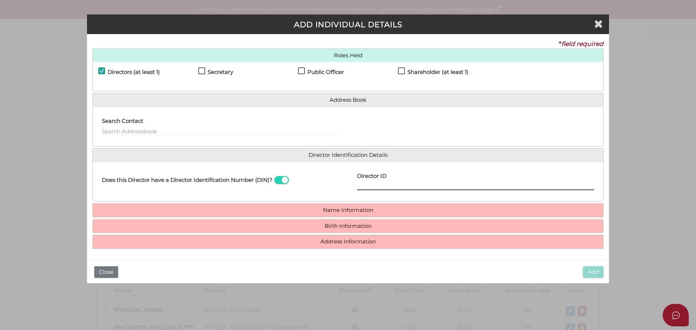
click at [361, 188] on input "Director ID" at bounding box center [475, 186] width 237 height 8
click at [598, 23] on icon "Close" at bounding box center [598, 23] width 9 height 11
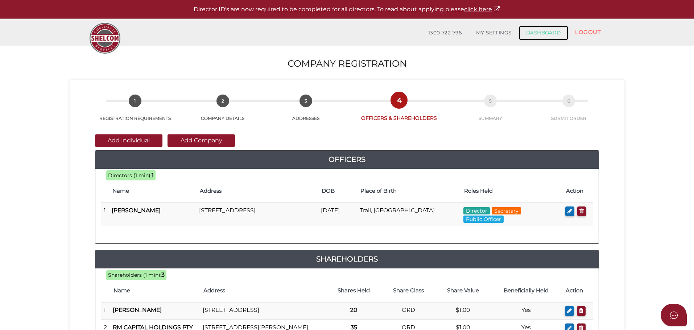
click at [546, 31] on link "DASHBOARD" at bounding box center [543, 33] width 49 height 15
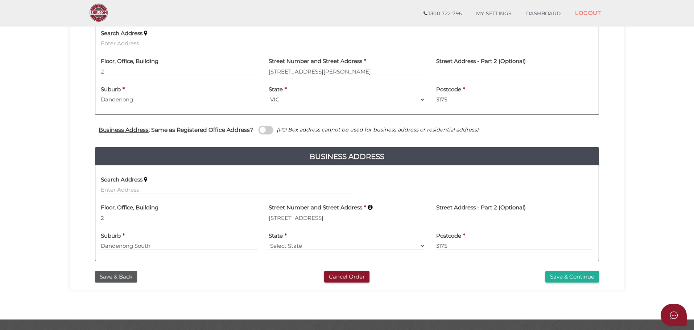
scroll to position [181, 0]
drag, startPoint x: 105, startPoint y: 216, endPoint x: 98, endPoint y: 220, distance: 7.6
click at [93, 218] on div "Office Occupier Yes * field required If the registered office does not belong t…" at bounding box center [347, 97] width 515 height 340
click at [306, 244] on select "Select State VIC ACT NSW NT QLD TAS WA SA" at bounding box center [347, 246] width 157 height 8
select select "VIC"
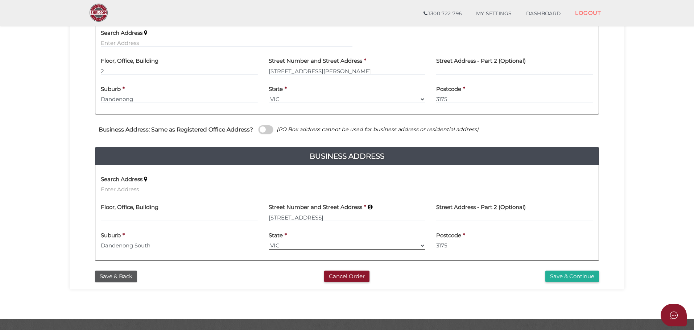
click at [269, 242] on select "Select State VIC ACT NSW NT QLD TAS WA SA" at bounding box center [347, 246] width 157 height 8
click at [464, 245] on input "3175" at bounding box center [514, 246] width 157 height 8
click at [558, 275] on button "Save & Continue" at bounding box center [572, 277] width 54 height 12
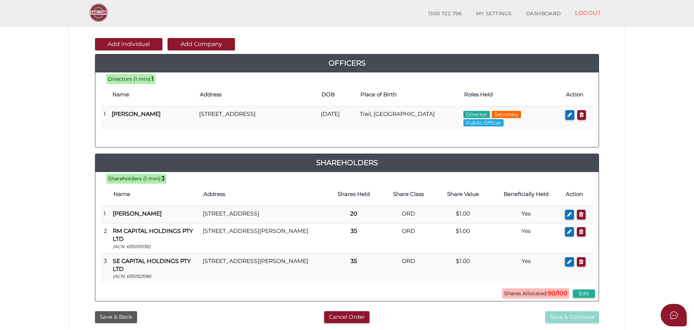
scroll to position [73, 0]
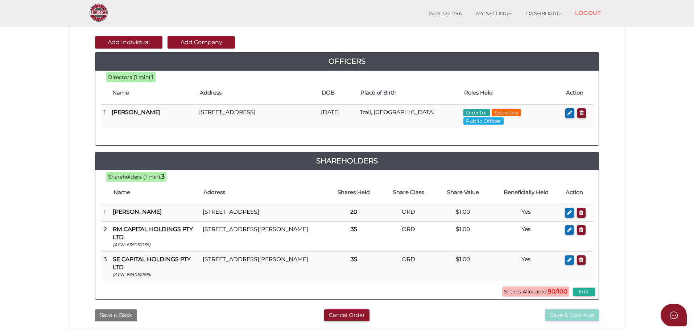
click at [118, 320] on button "Save & Back" at bounding box center [116, 316] width 42 height 12
